Goal: Task Accomplishment & Management: Manage account settings

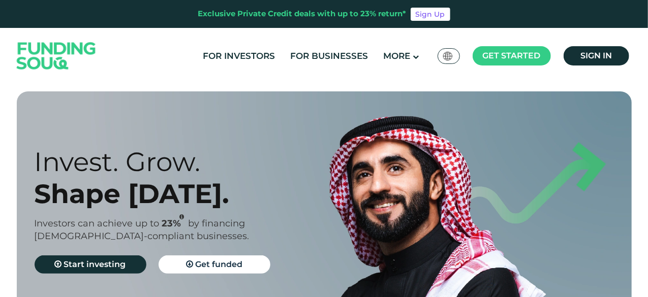
click at [608, 52] on span "Sign in" at bounding box center [597, 56] width 32 height 10
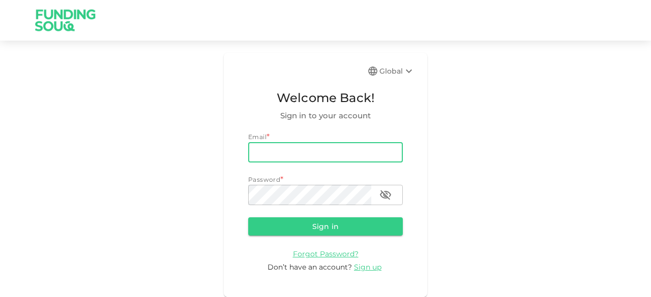
click at [258, 149] on input "email" at bounding box center [325, 152] width 155 height 20
type input "salemalkalbani2@gmail.com"
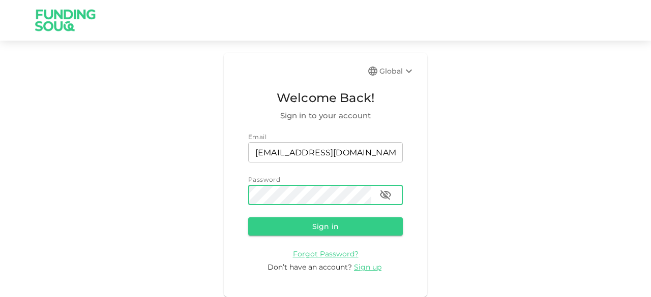
click at [248, 218] on button "Sign in" at bounding box center [325, 227] width 155 height 18
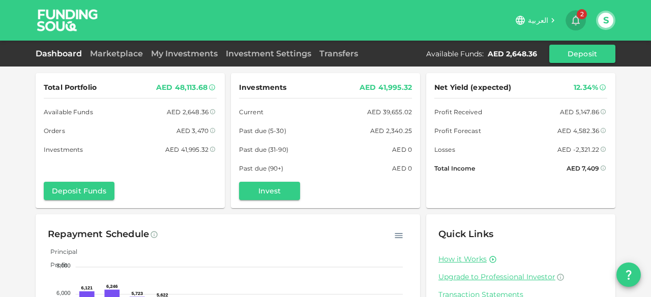
click at [578, 19] on icon "button" at bounding box center [575, 21] width 8 height 10
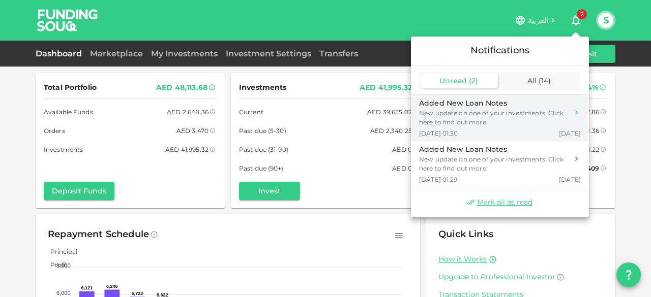
click at [455, 123] on div "New update on one of your investments. Click here to find out more." at bounding box center [493, 118] width 149 height 18
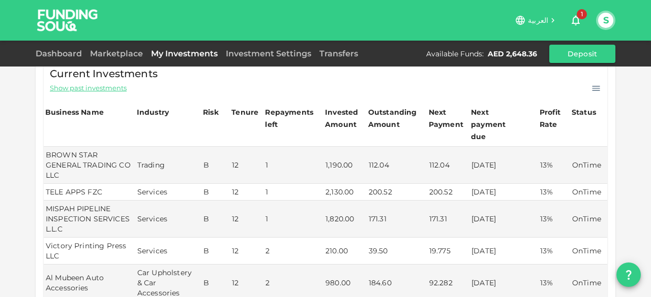
scroll to position [187, 0]
click at [574, 20] on icon "button" at bounding box center [575, 20] width 12 height 12
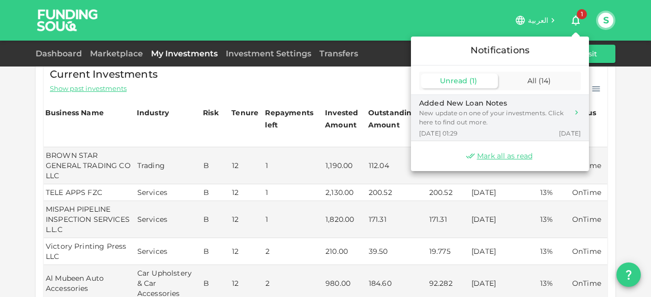
click at [477, 120] on div "New update on one of your investments. Click here to find out more." at bounding box center [493, 118] width 149 height 18
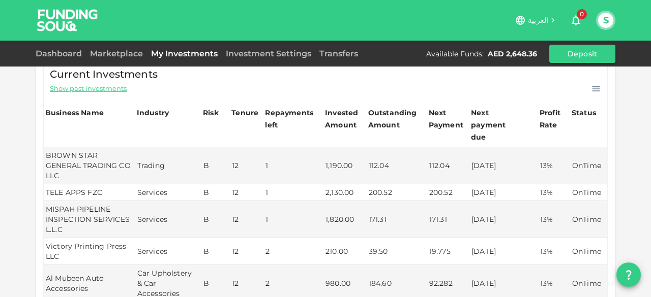
click at [547, 19] on span "العربية" at bounding box center [538, 20] width 20 height 9
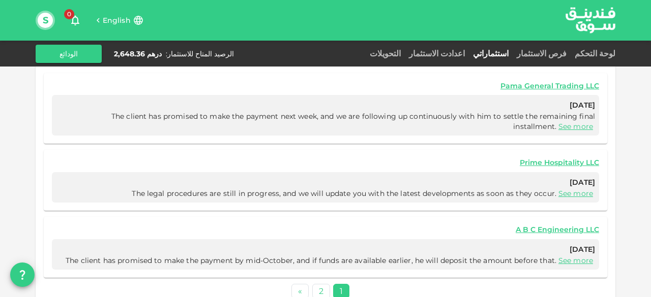
scroll to position [553, 0]
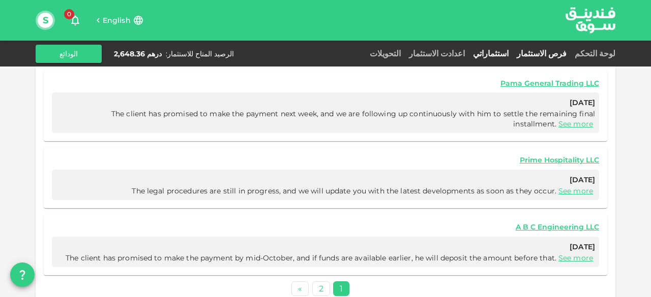
click at [547, 50] on link "فرص الاستثمار" at bounding box center [541, 54] width 58 height 10
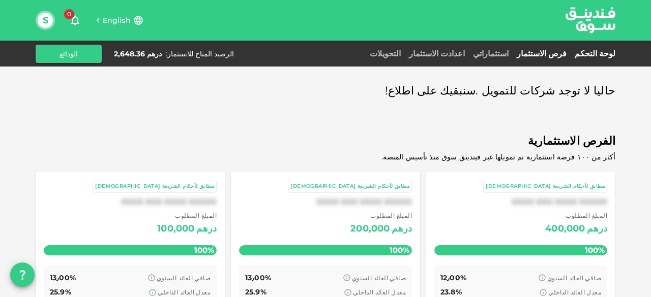
click at [612, 53] on link "لوحة التحكم" at bounding box center [592, 54] width 45 height 10
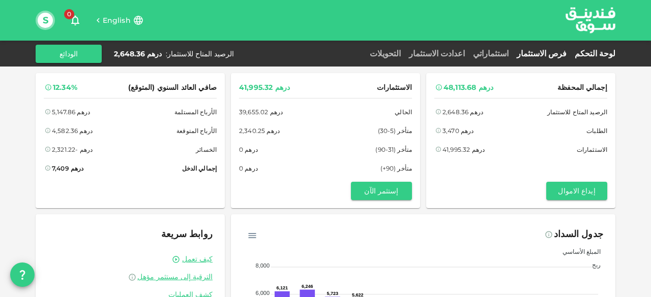
click at [568, 51] on link "فرص الاستثمار" at bounding box center [541, 54] width 58 height 10
